Goal: Find specific page/section

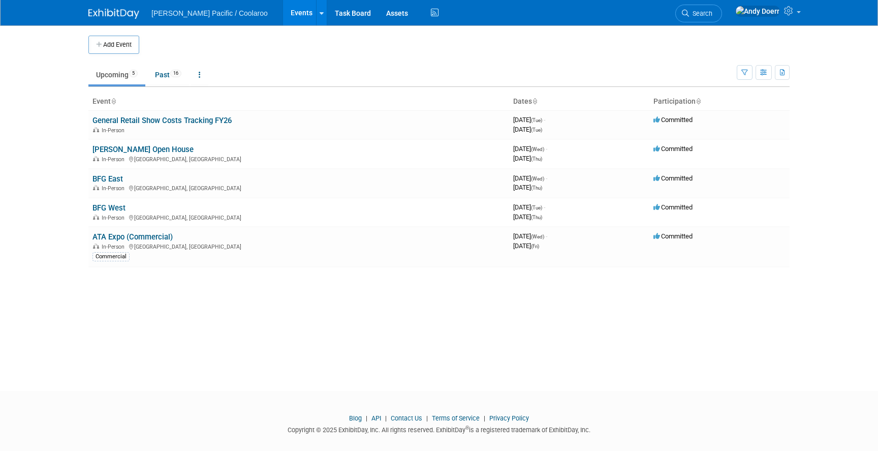
click at [146, 153] on link "[PERSON_NAME] Open House" at bounding box center [142, 149] width 101 height 9
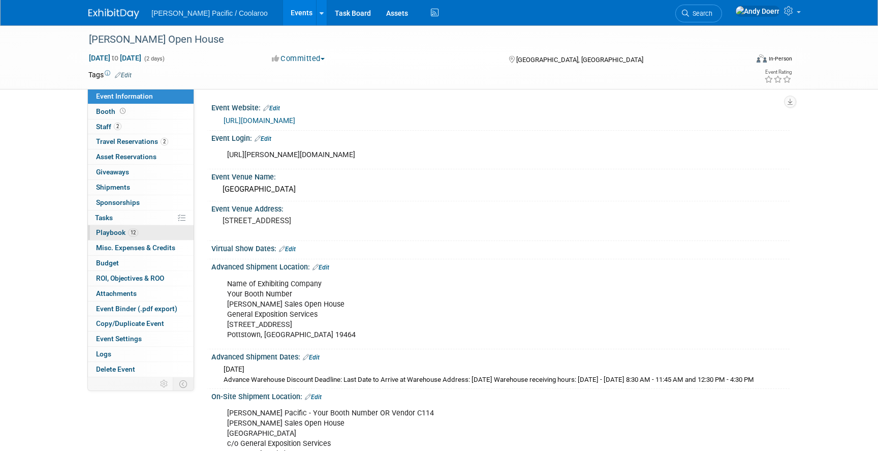
click at [157, 234] on link "12 Playbook 12" at bounding box center [141, 232] width 106 height 15
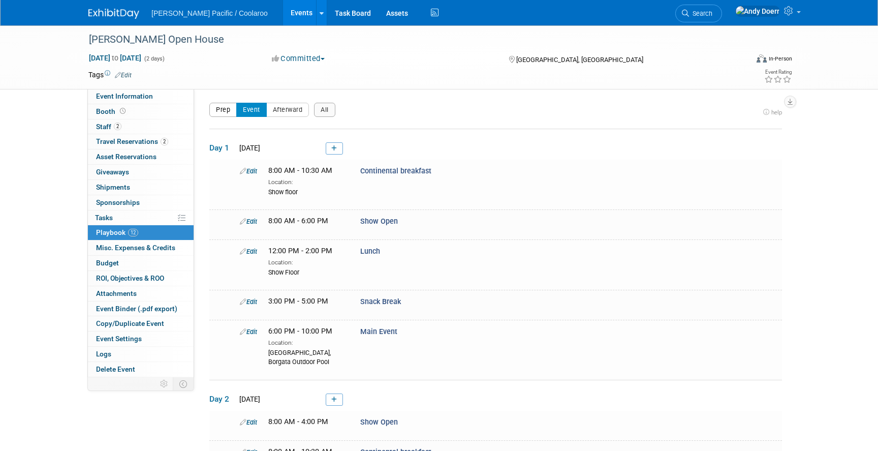
click at [222, 113] on button "Prep" at bounding box center [222, 110] width 27 height 14
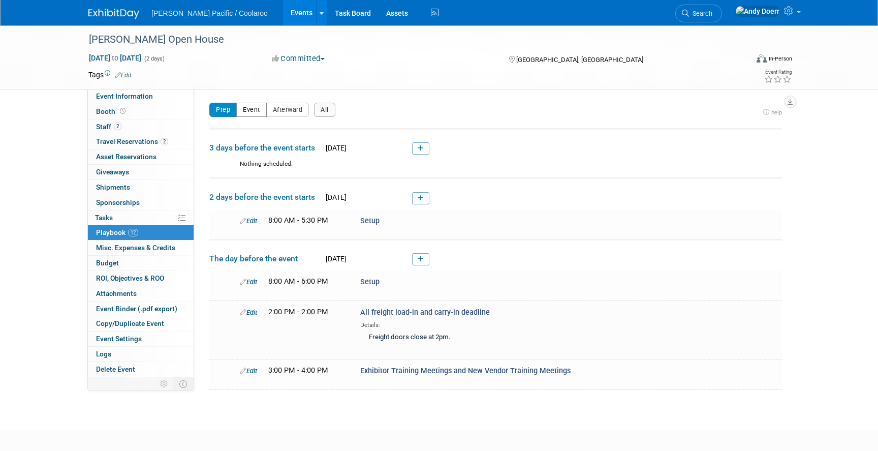
drag, startPoint x: 253, startPoint y: 111, endPoint x: 269, endPoint y: 120, distance: 18.2
click at [253, 111] on button "Event" at bounding box center [251, 110] width 30 height 14
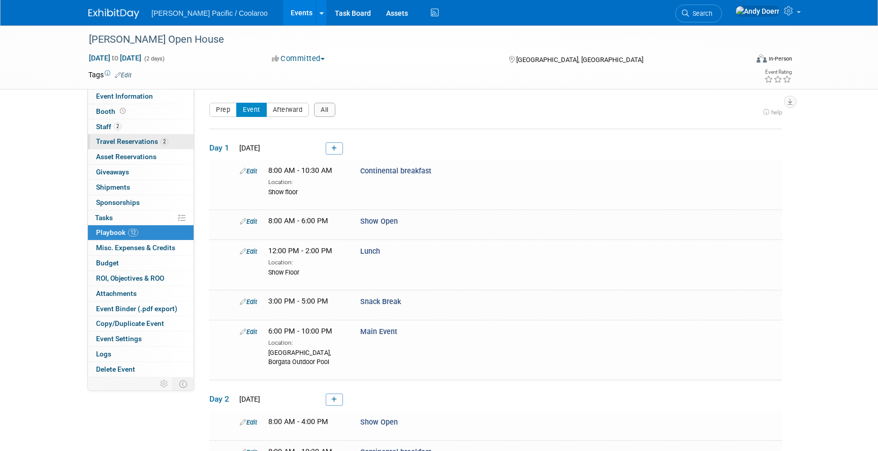
click at [163, 143] on span "2" at bounding box center [165, 142] width 8 height 8
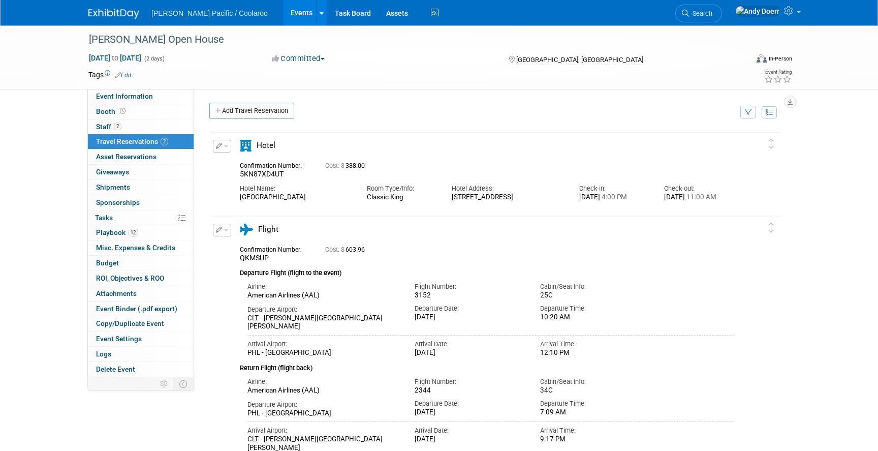
click at [419, 297] on div "3152" at bounding box center [470, 295] width 110 height 9
copy div "3152"
